Goal: Information Seeking & Learning: Learn about a topic

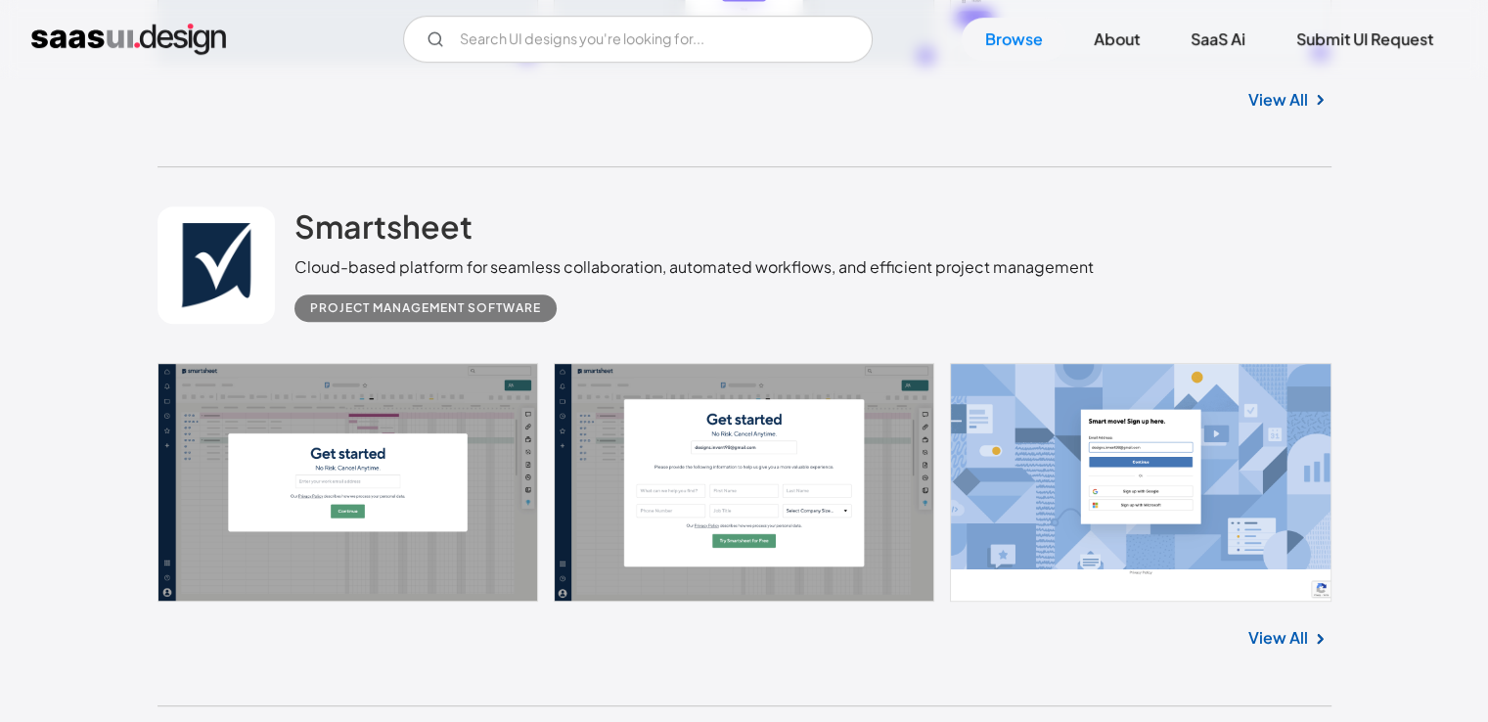
scroll to position [950, 0]
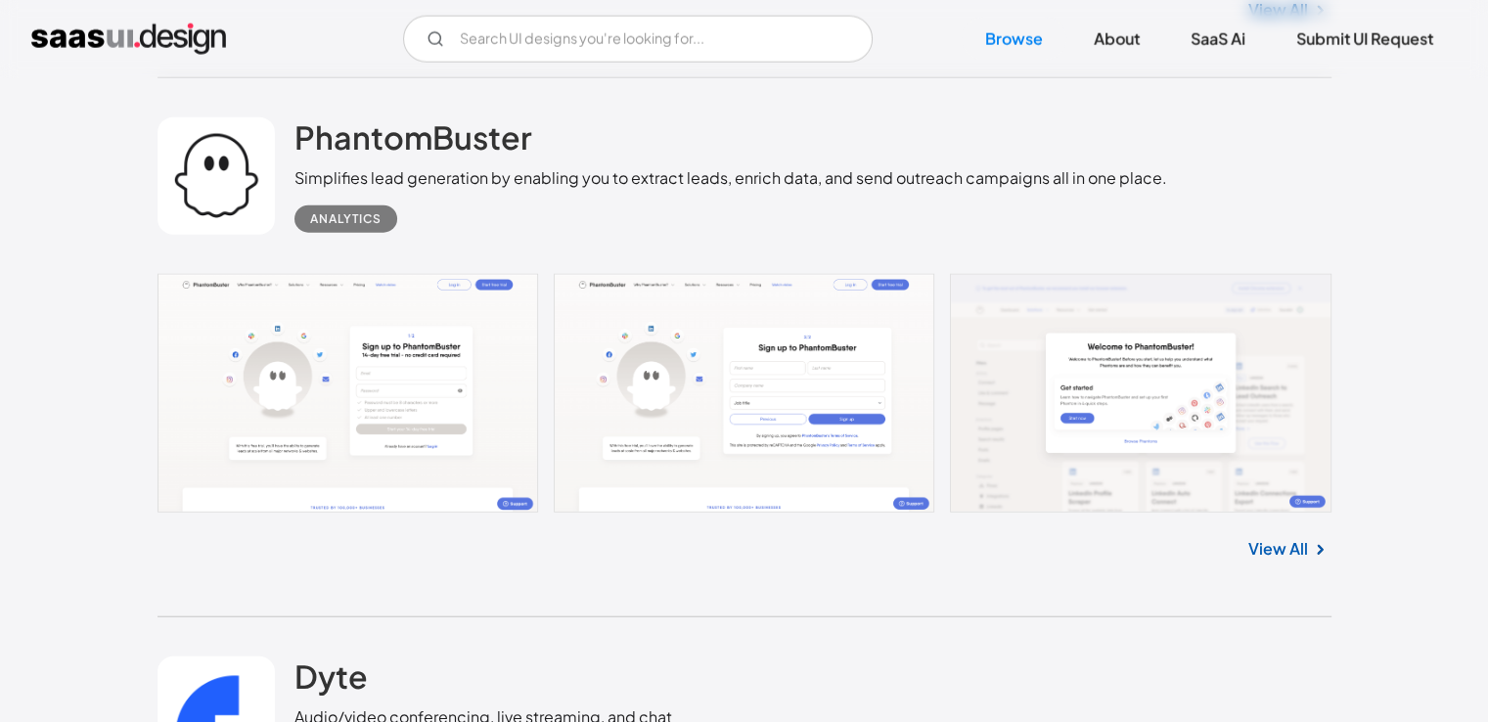
scroll to position [4778, 0]
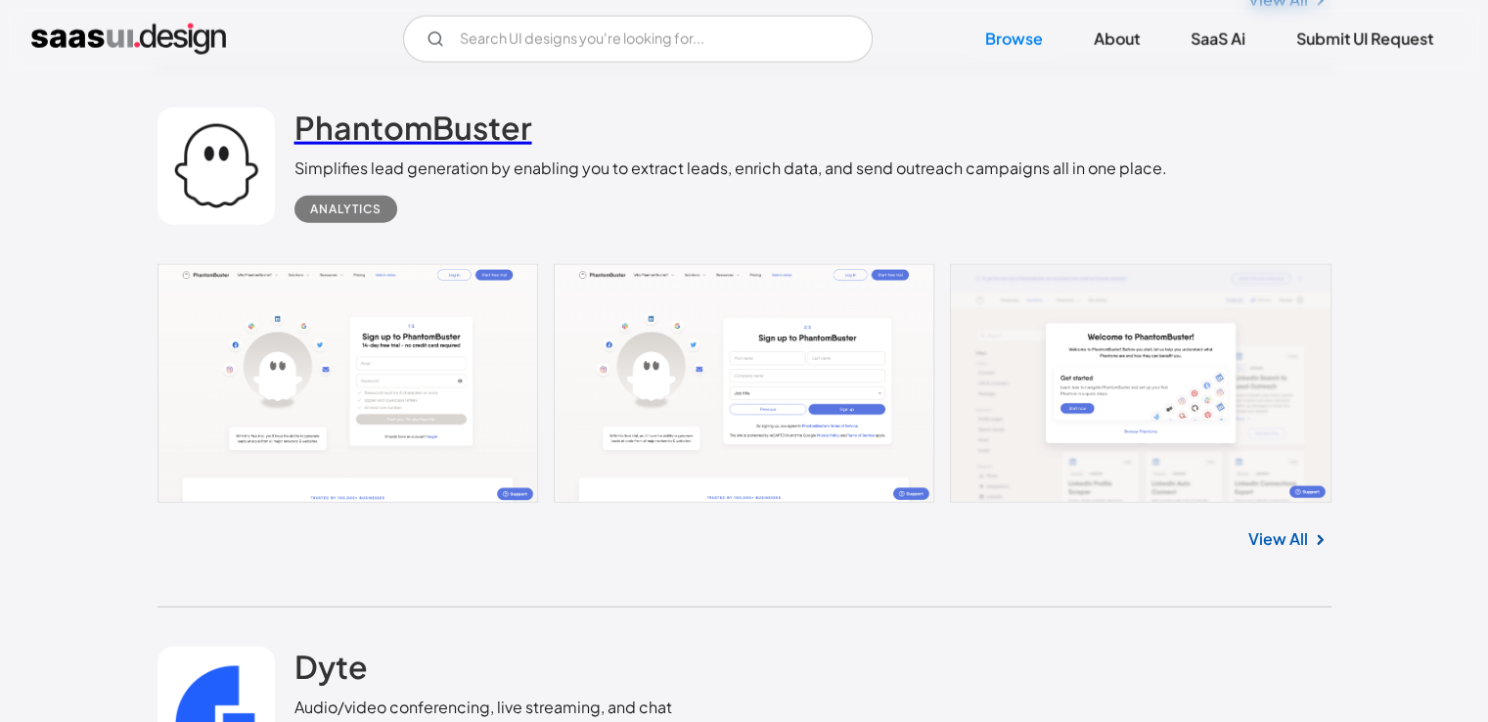
click at [309, 130] on h2 "PhantomBuster" at bounding box center [413, 127] width 238 height 39
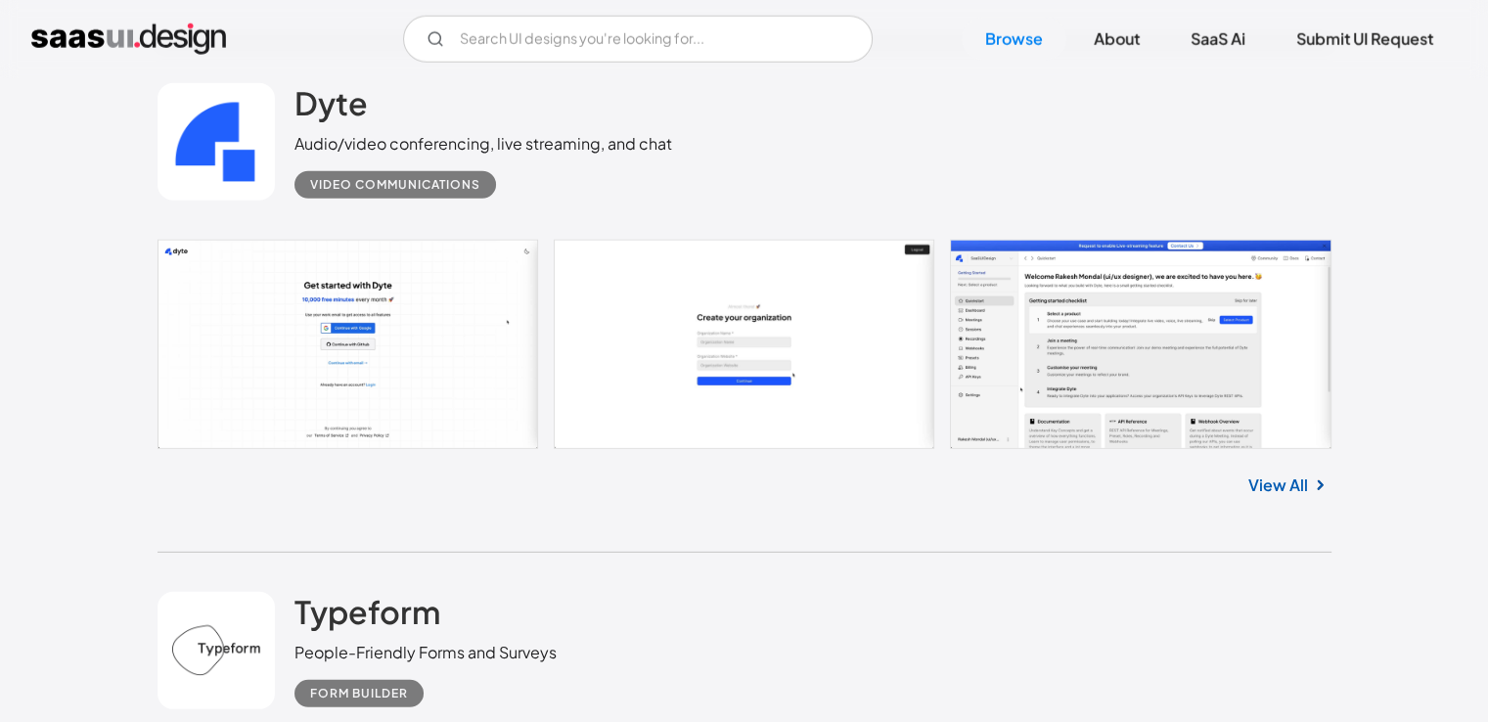
scroll to position [5349, 0]
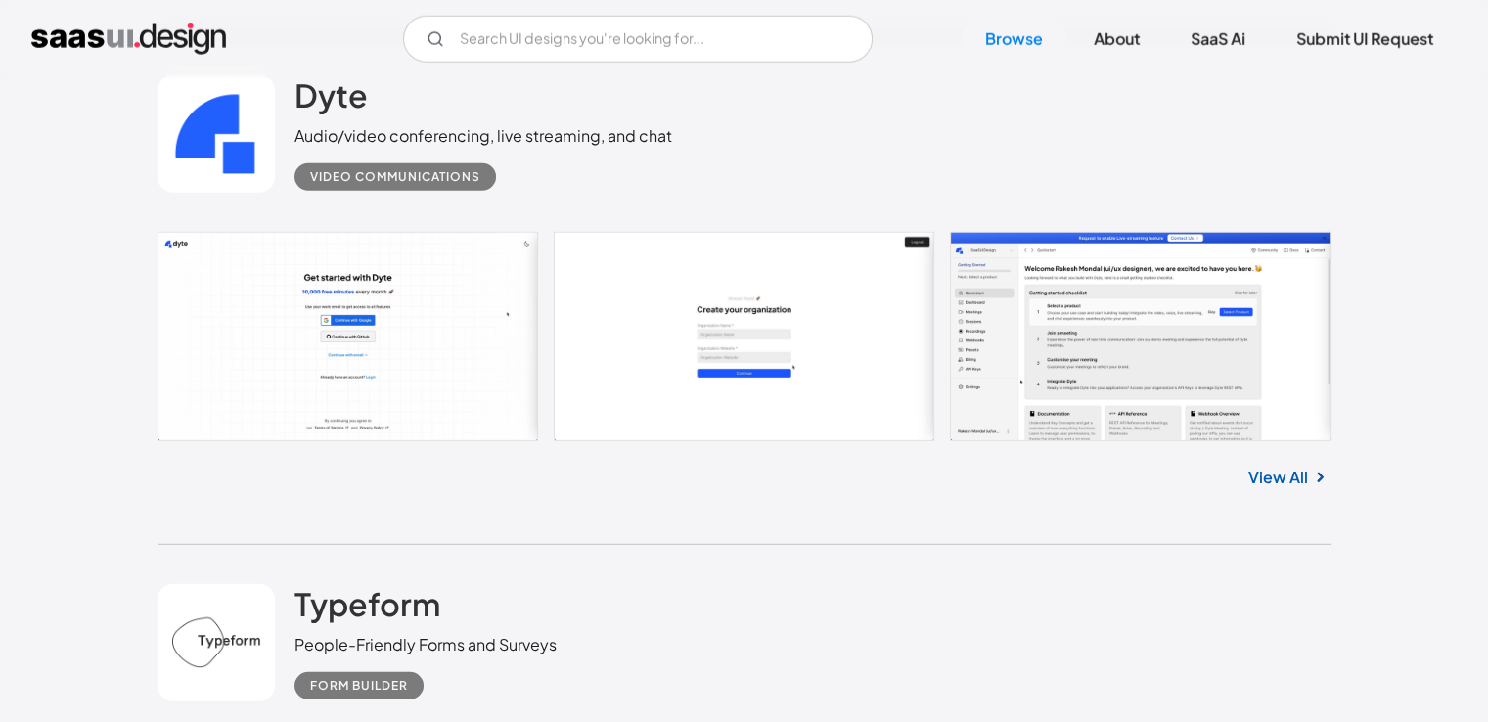
click at [244, 101] on link at bounding box center [216, 133] width 117 height 117
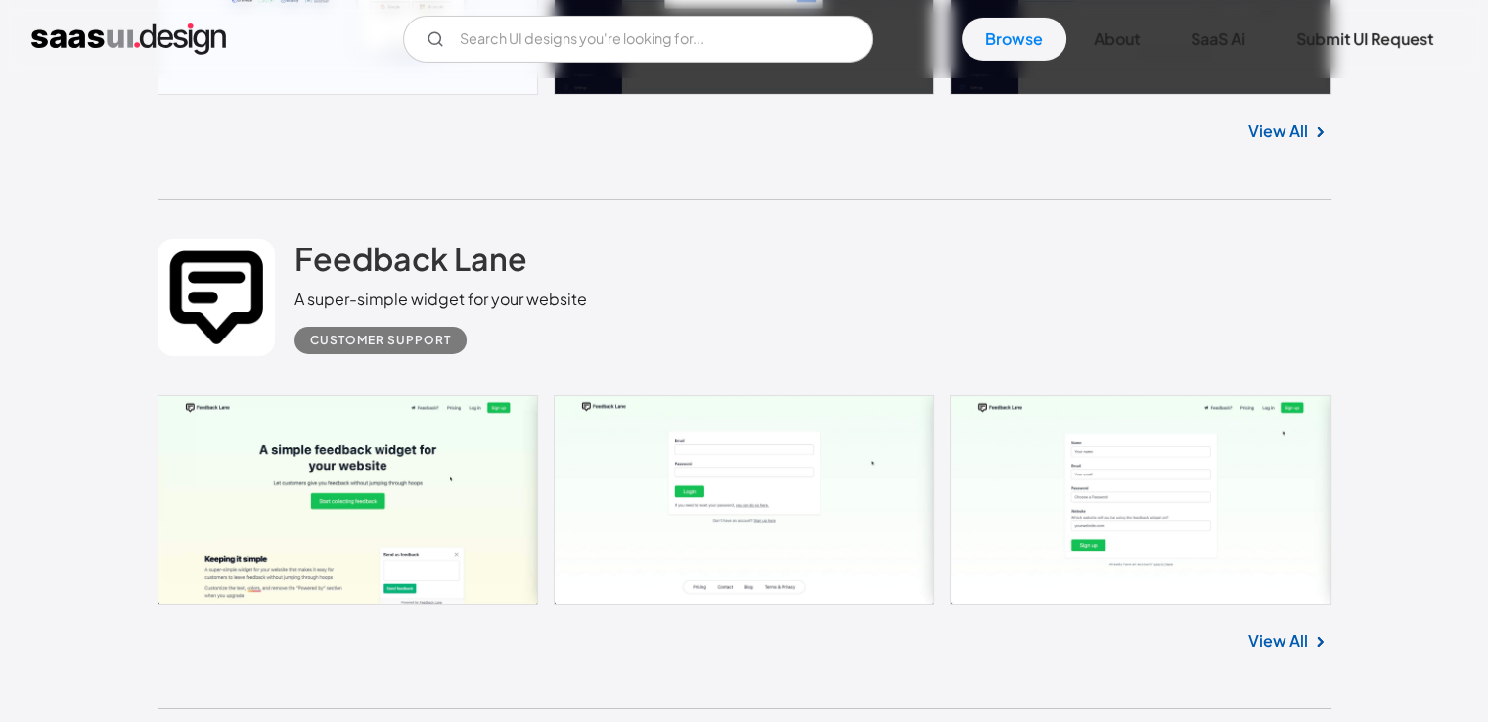
scroll to position [6762, 0]
click at [377, 462] on link at bounding box center [745, 499] width 1174 height 209
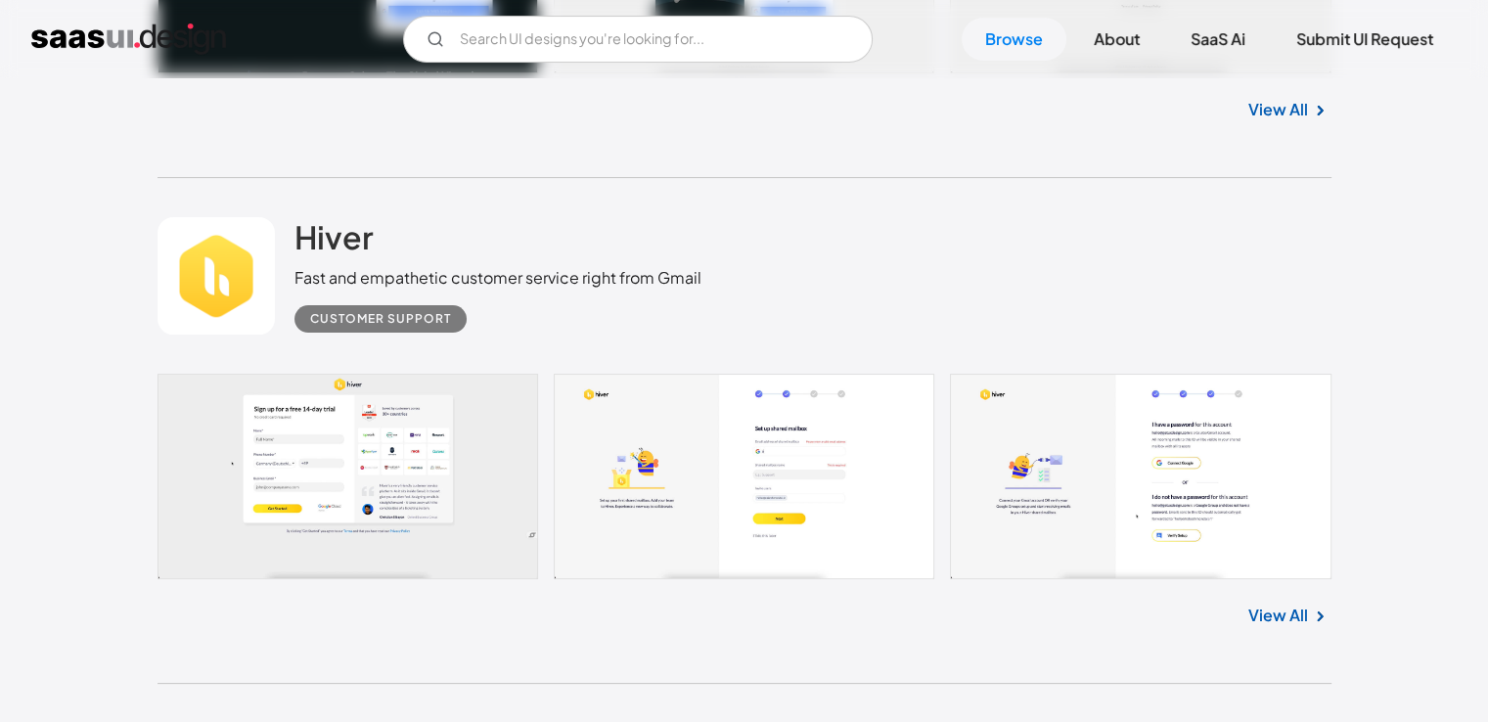
scroll to position [7825, 0]
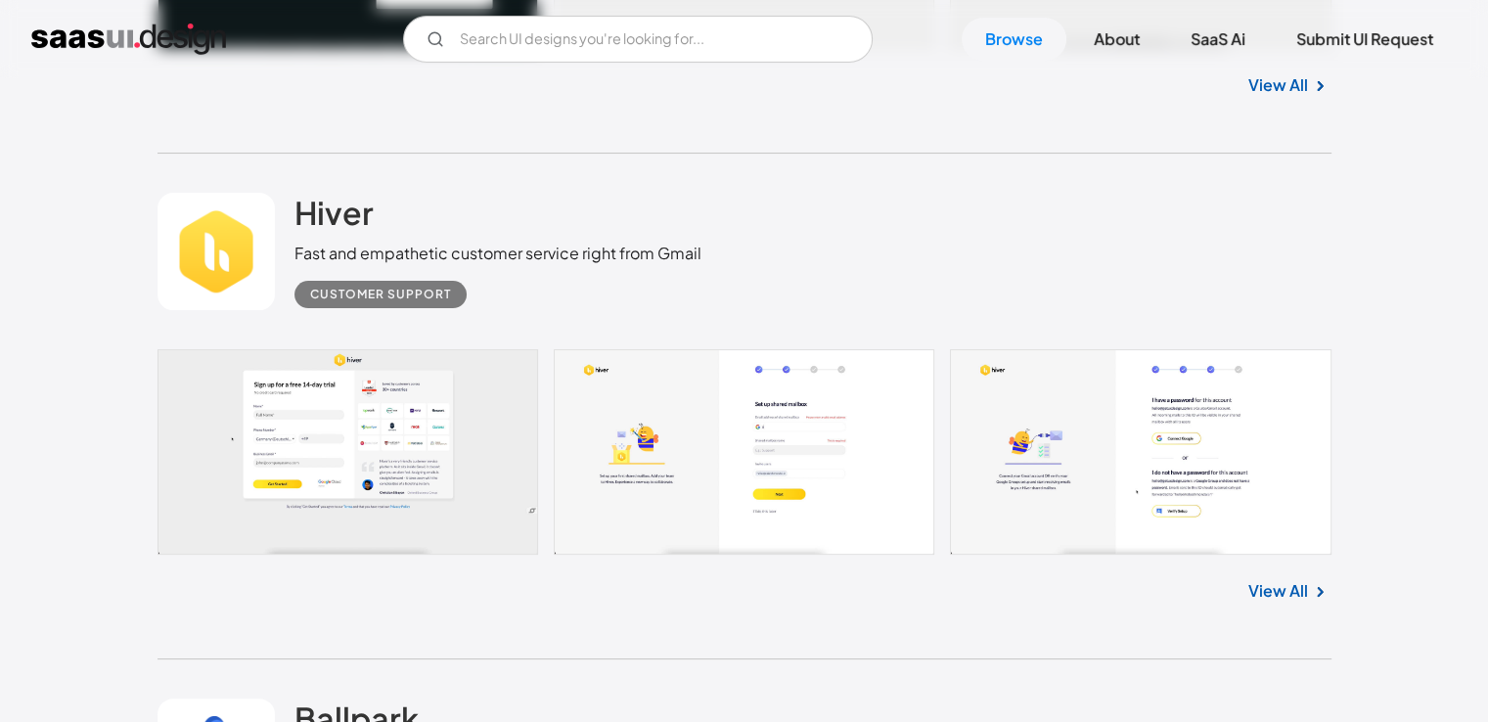
click at [697, 248] on div "Fast and empathetic customer service right from Gmail" at bounding box center [497, 253] width 407 height 23
click at [303, 208] on h2 "Hiver" at bounding box center [333, 212] width 79 height 39
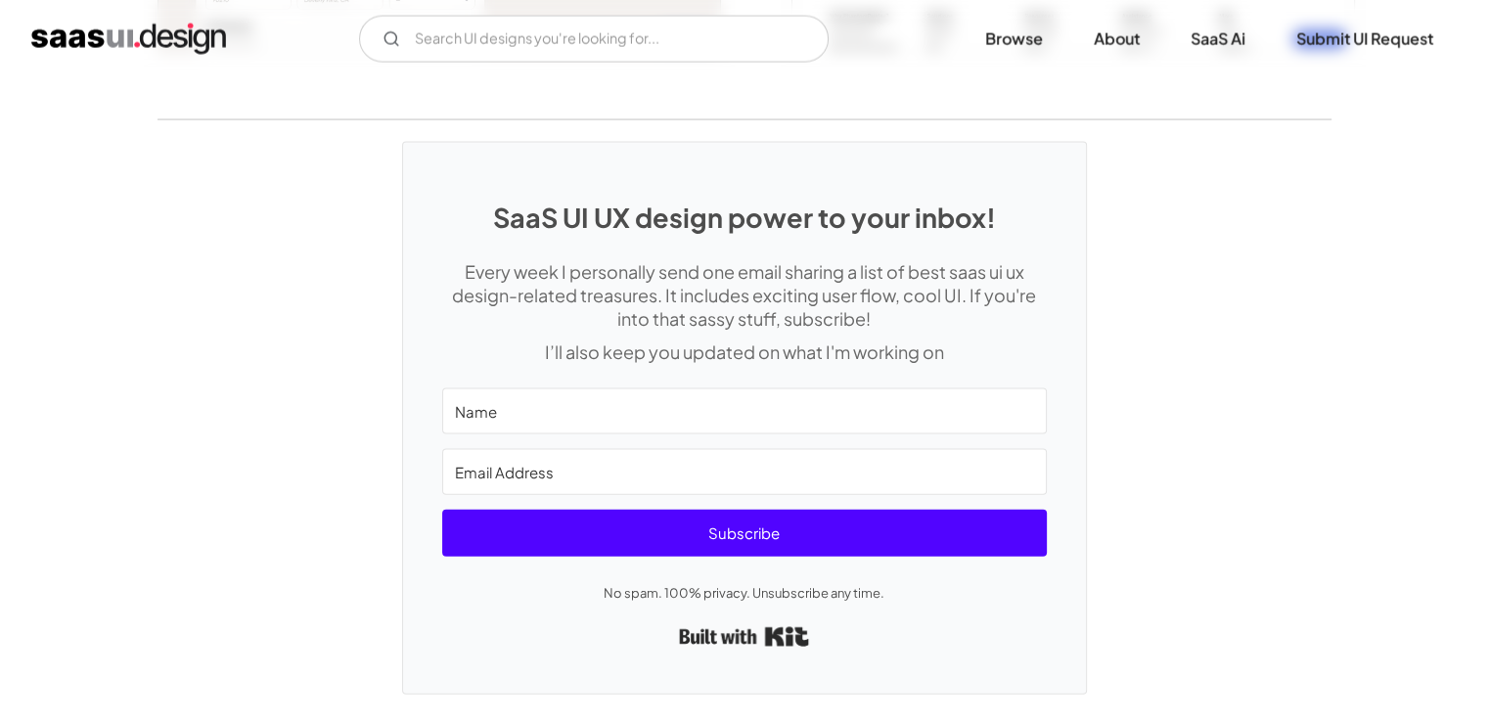
scroll to position [4229, 0]
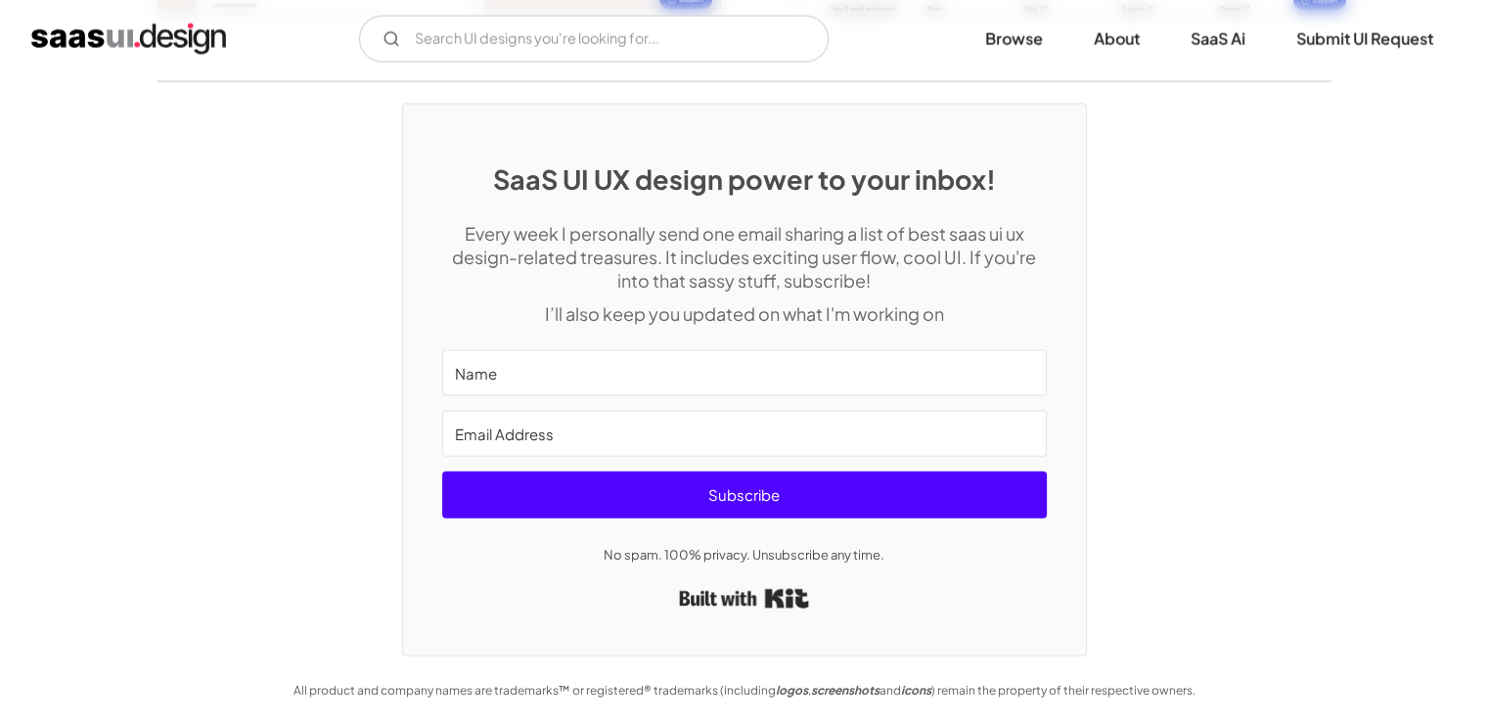
drag, startPoint x: 54, startPoint y: 436, endPoint x: 4, endPoint y: 621, distance: 191.5
click at [4, 621] on div "SaaS UI UX design power to your inbox! Every week I personally send one email s…" at bounding box center [744, 368] width 1488 height 573
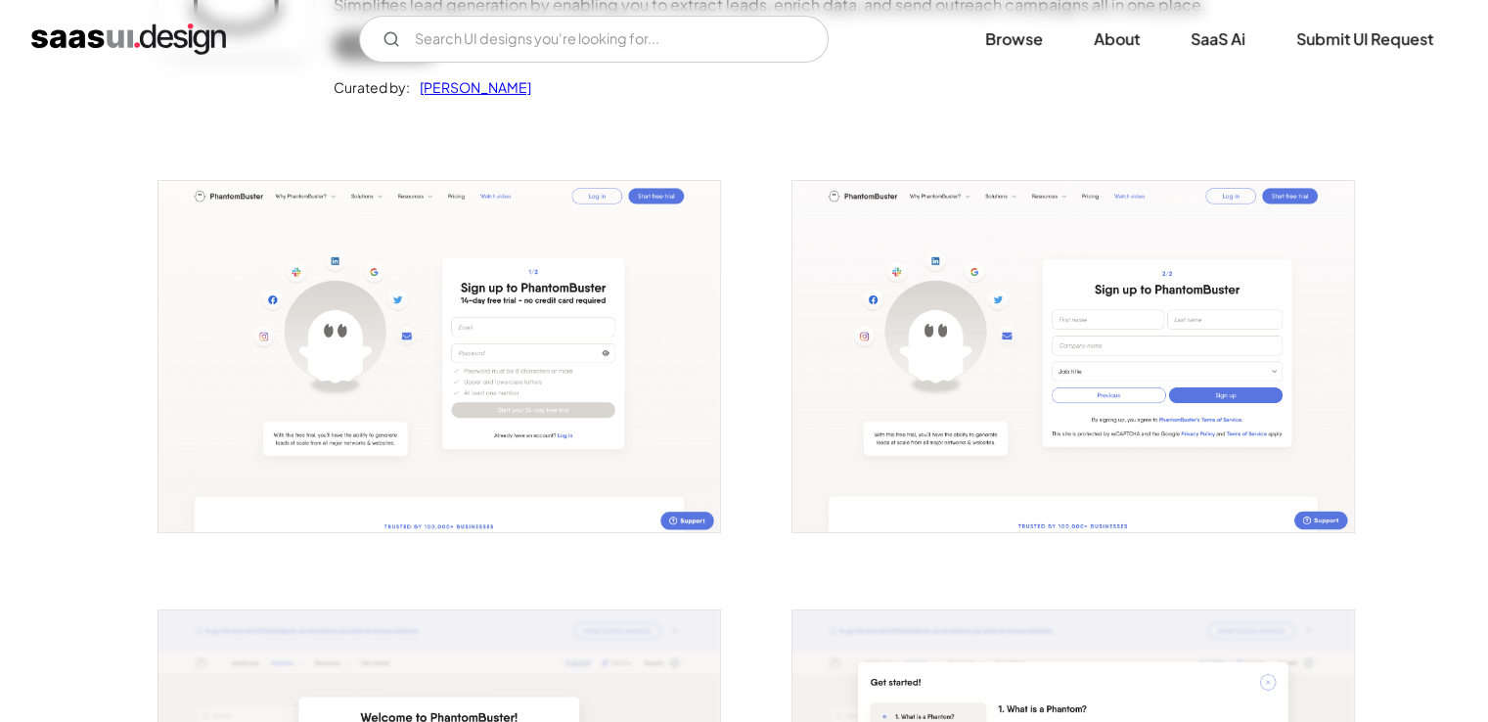
scroll to position [0, 0]
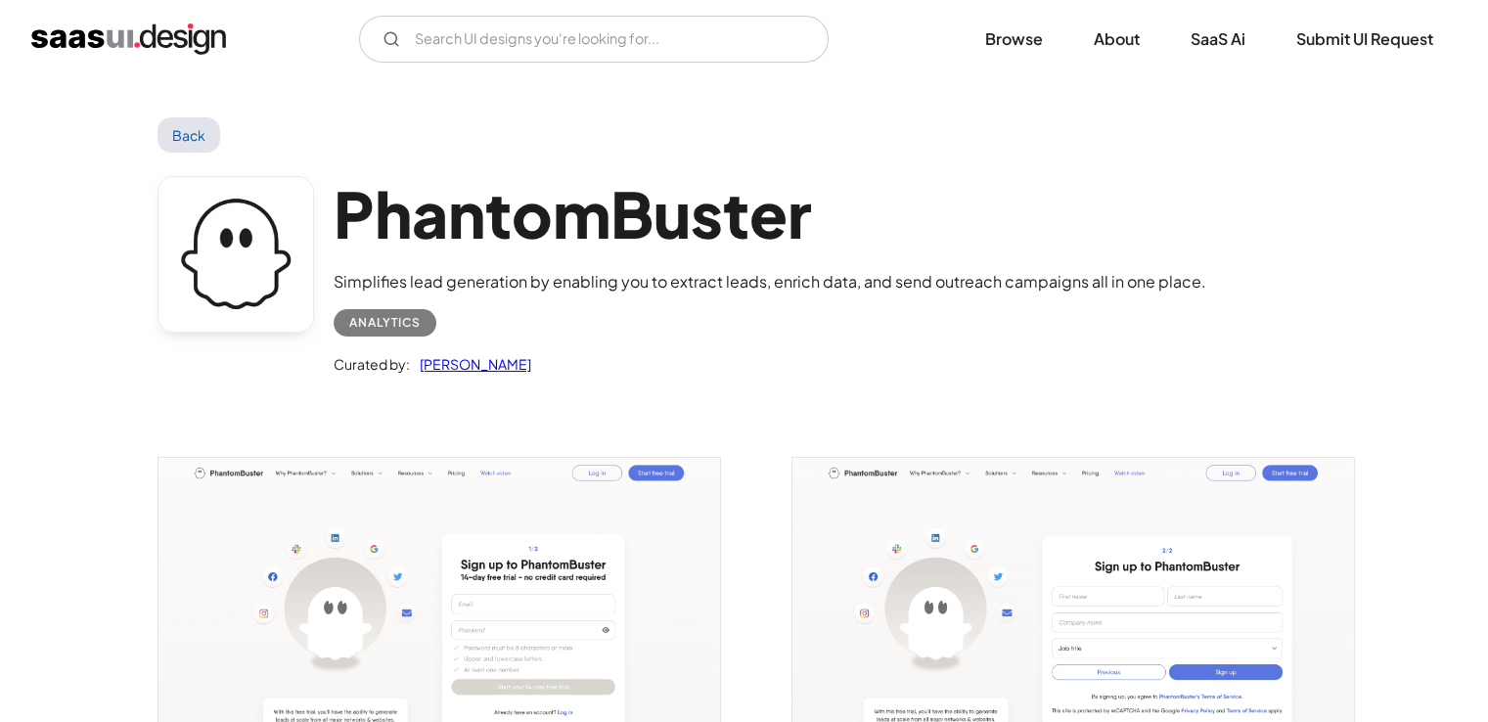
click at [188, 145] on link "Back" at bounding box center [190, 134] width 64 height 35
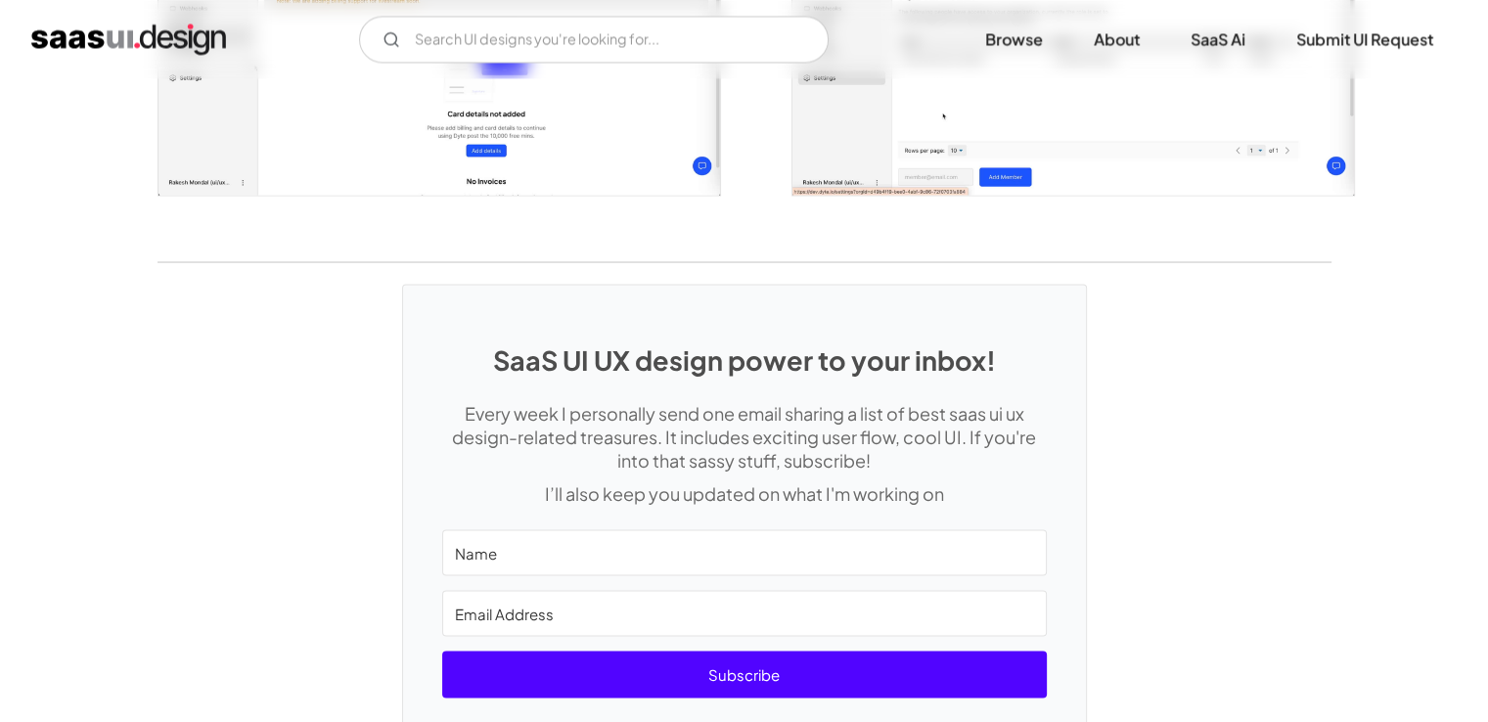
scroll to position [3836, 0]
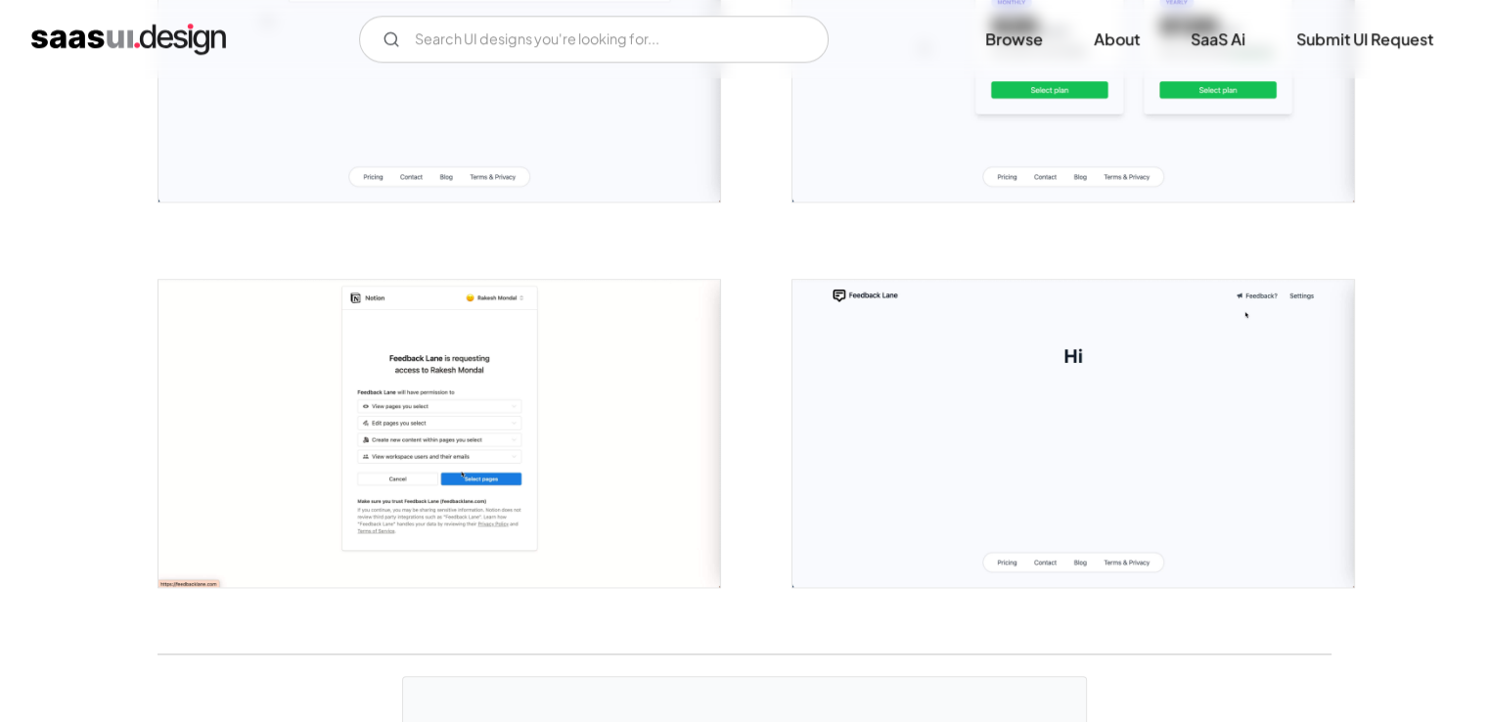
scroll to position [2136, 0]
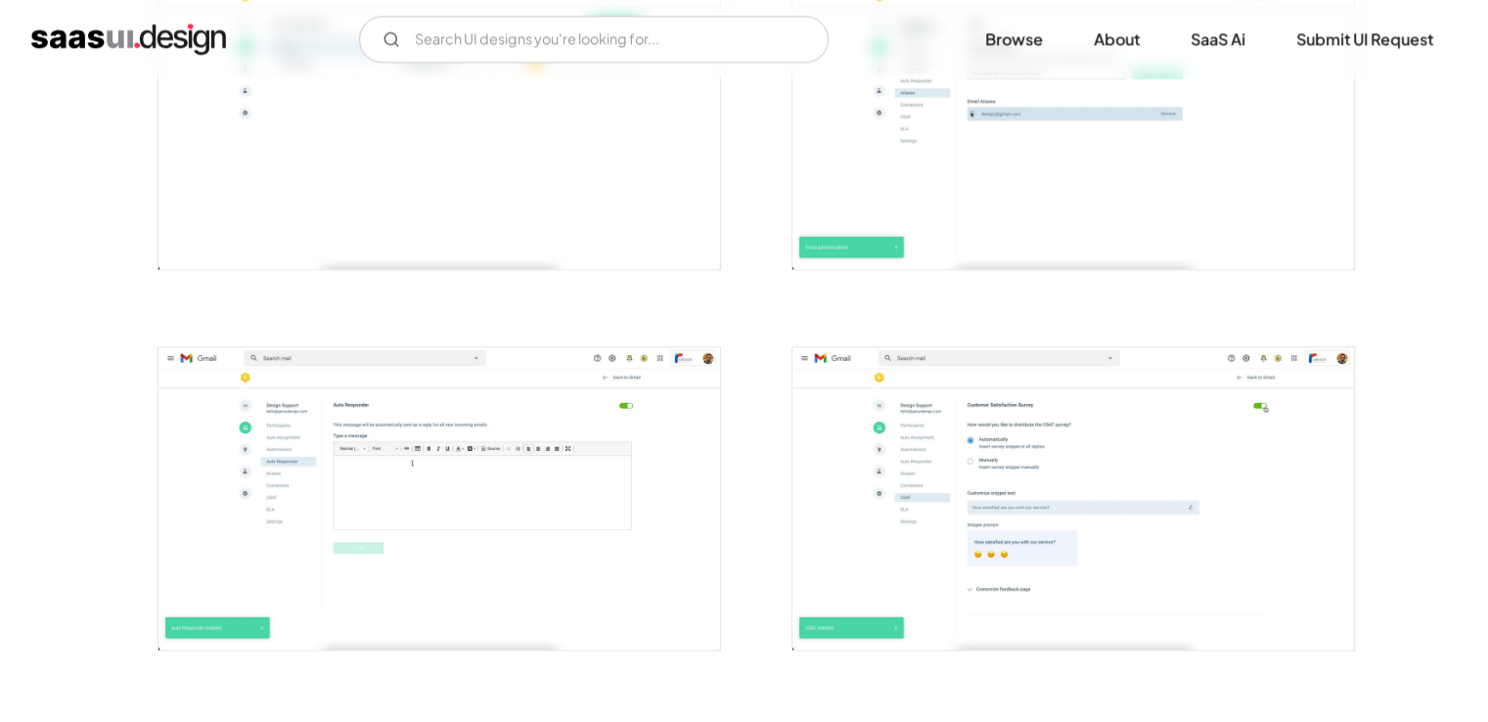
scroll to position [2413, 0]
